Goal: Information Seeking & Learning: Learn about a topic

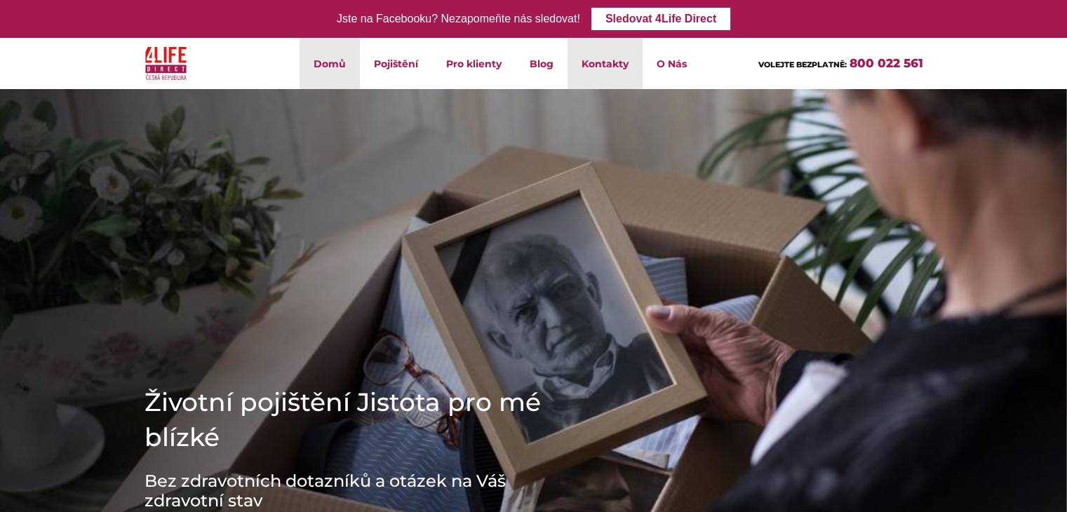
click at [612, 67] on link "Kontakty" at bounding box center [605, 63] width 75 height 51
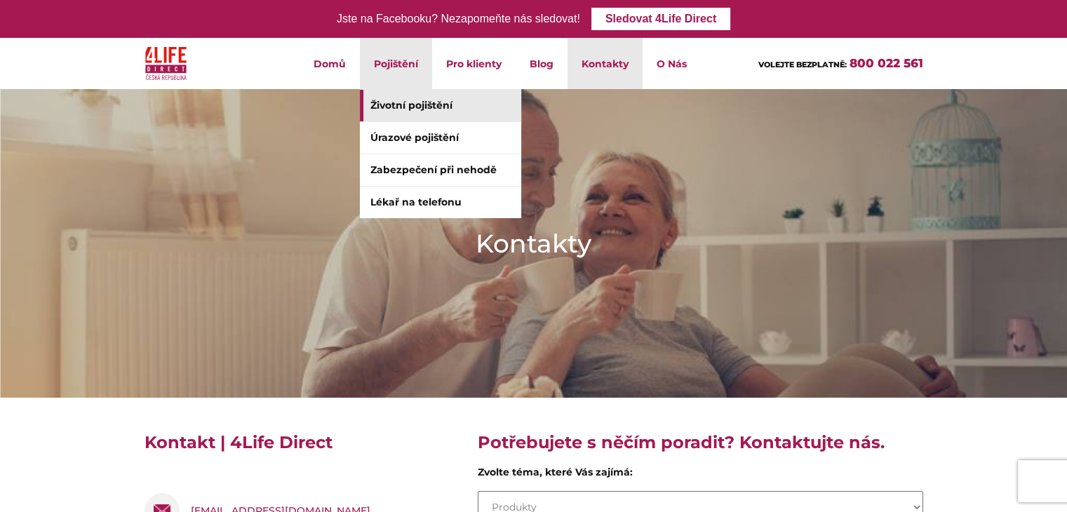
click at [417, 98] on link "Životní pojištění" at bounding box center [440, 106] width 161 height 32
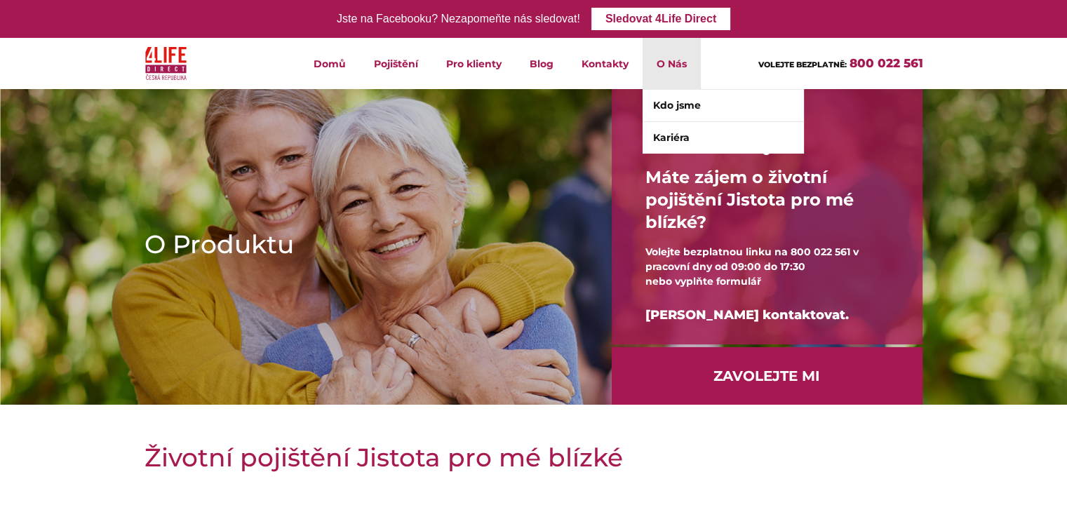
click at [671, 62] on li "O Nás Kdo jsme Kariéra" at bounding box center [672, 63] width 58 height 51
click at [672, 101] on link "Kdo jsme" at bounding box center [723, 106] width 161 height 32
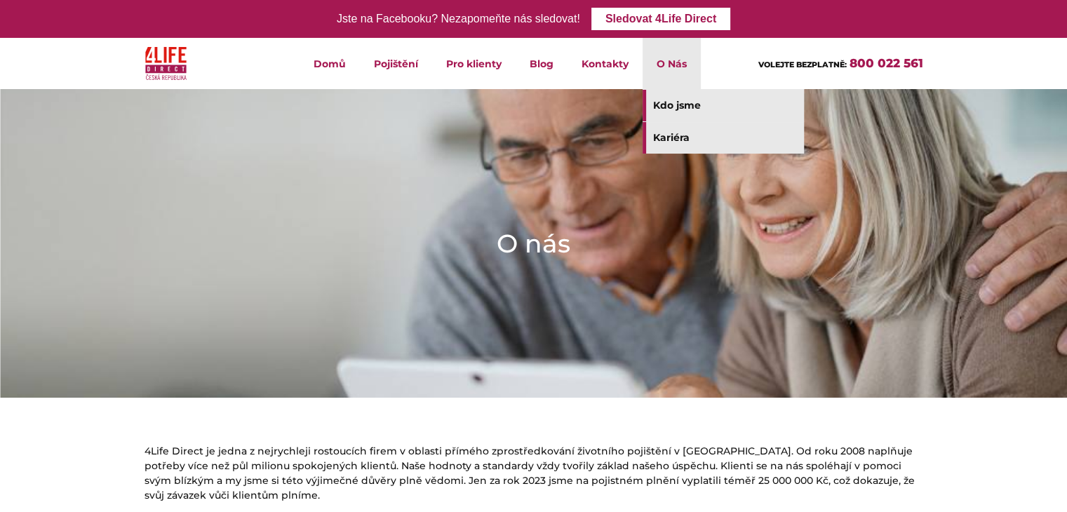
click at [667, 133] on link "Kariéra" at bounding box center [723, 138] width 161 height 32
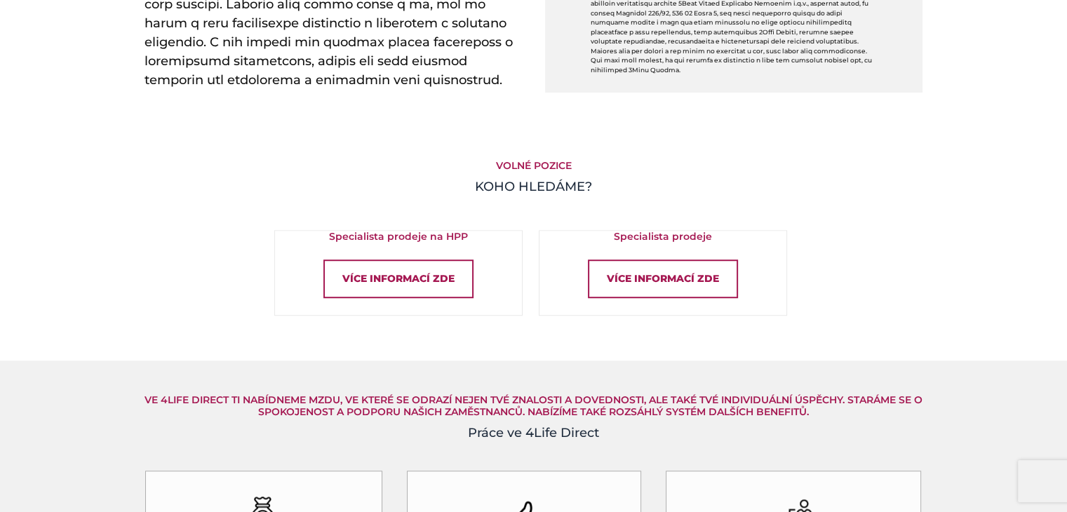
scroll to position [842, 0]
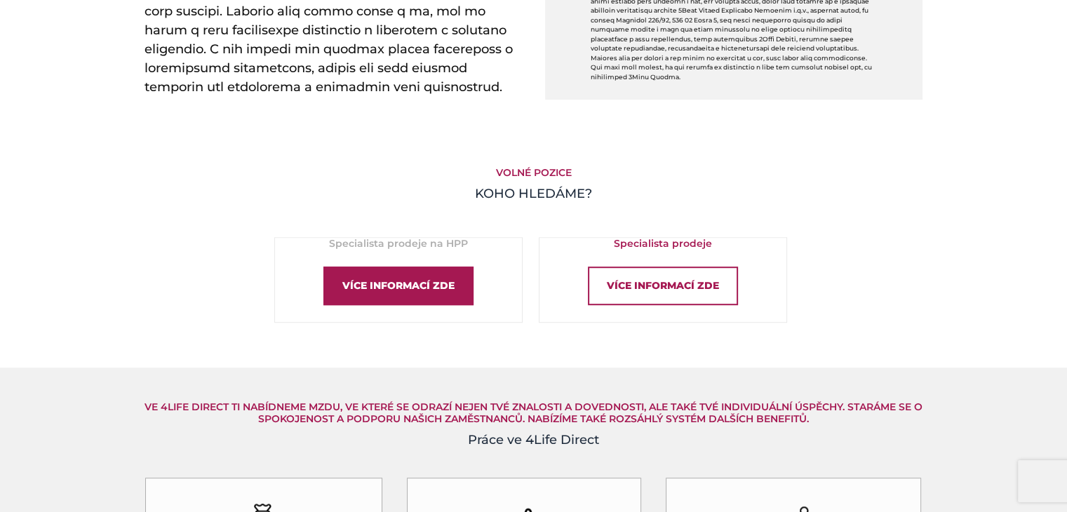
click at [392, 290] on div "Více informací zde" at bounding box center [399, 286] width 150 height 39
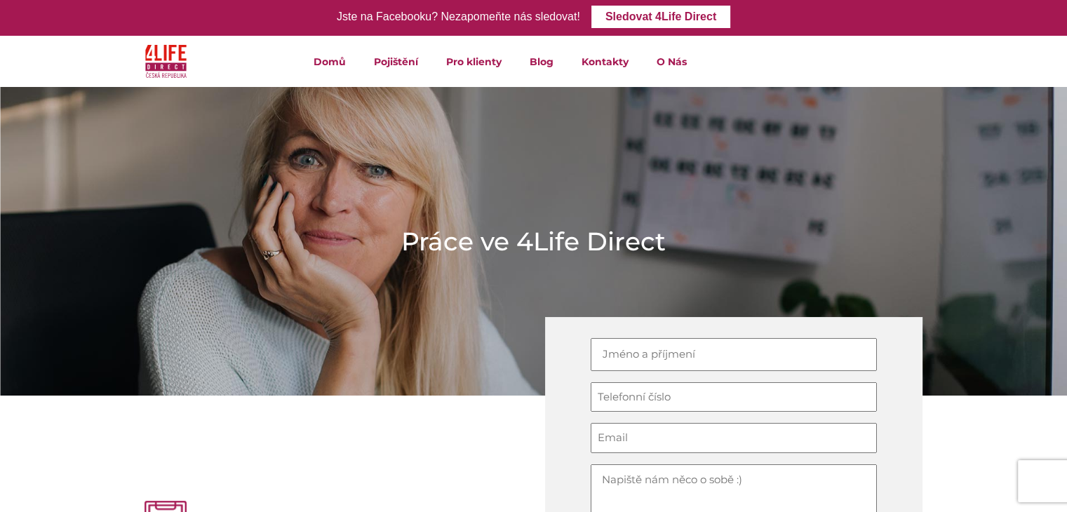
scroll to position [0, 0]
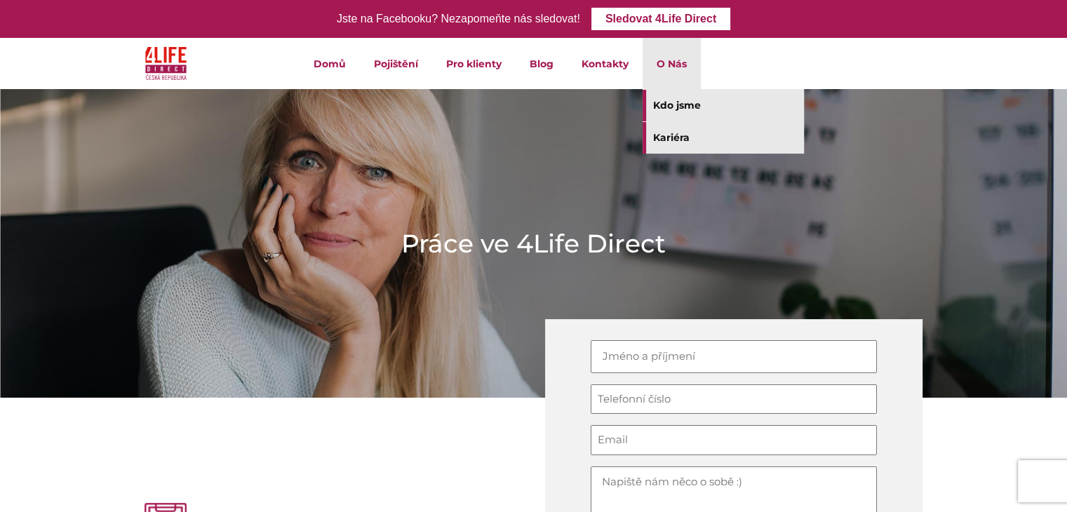
click at [665, 101] on link "Kdo jsme" at bounding box center [723, 106] width 161 height 32
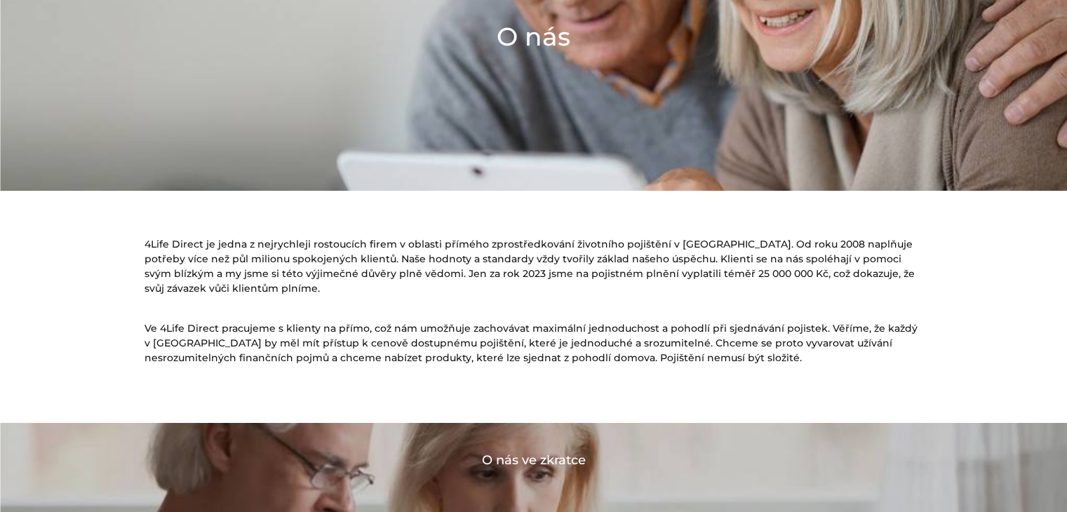
scroll to position [211, 0]
